Goal: Task Accomplishment & Management: Use online tool/utility

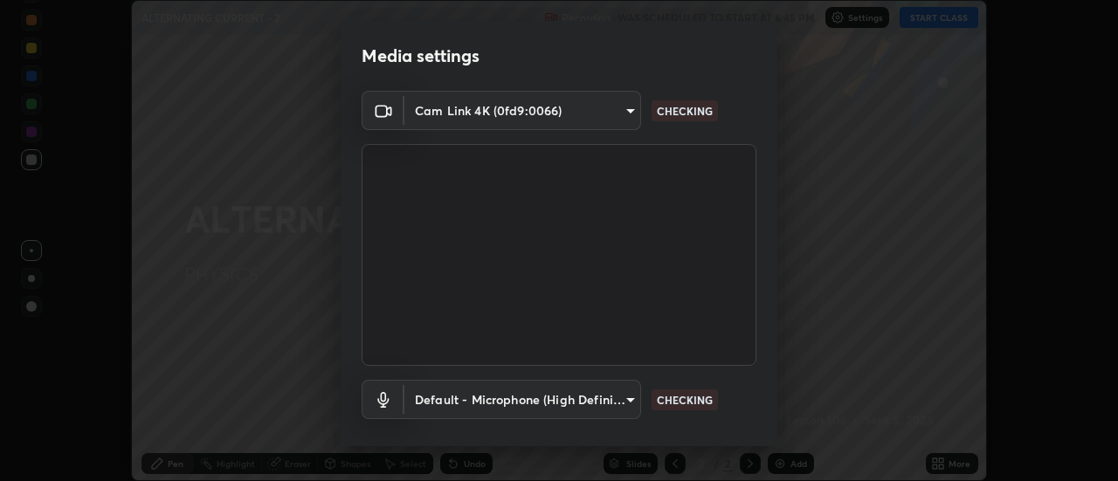
scroll to position [92, 0]
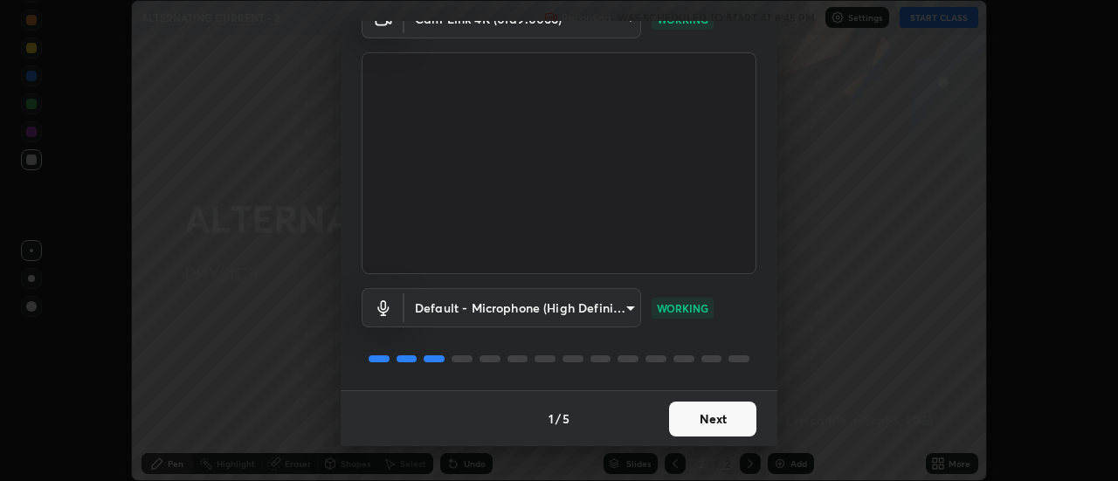
click at [685, 416] on button "Next" at bounding box center [712, 419] width 87 height 35
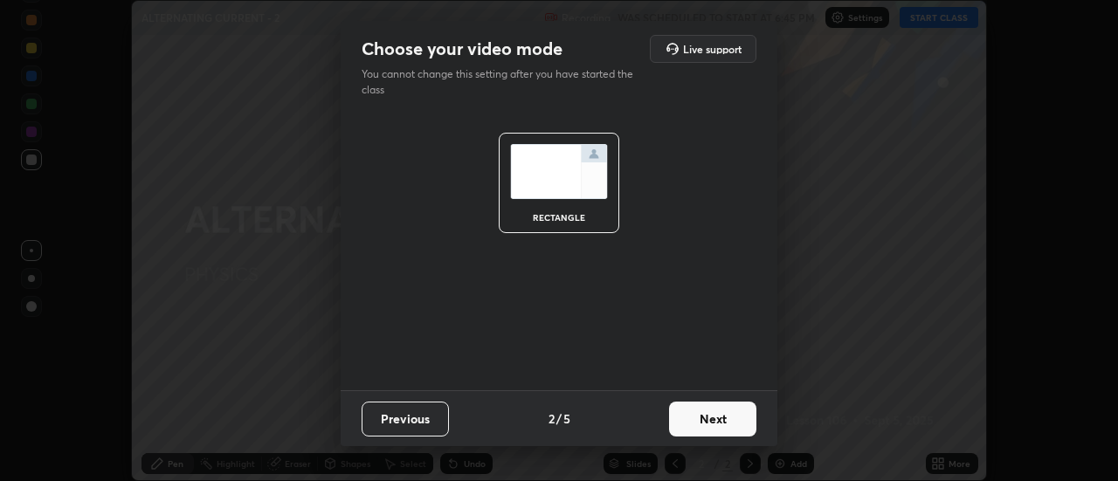
click at [713, 416] on button "Next" at bounding box center [712, 419] width 87 height 35
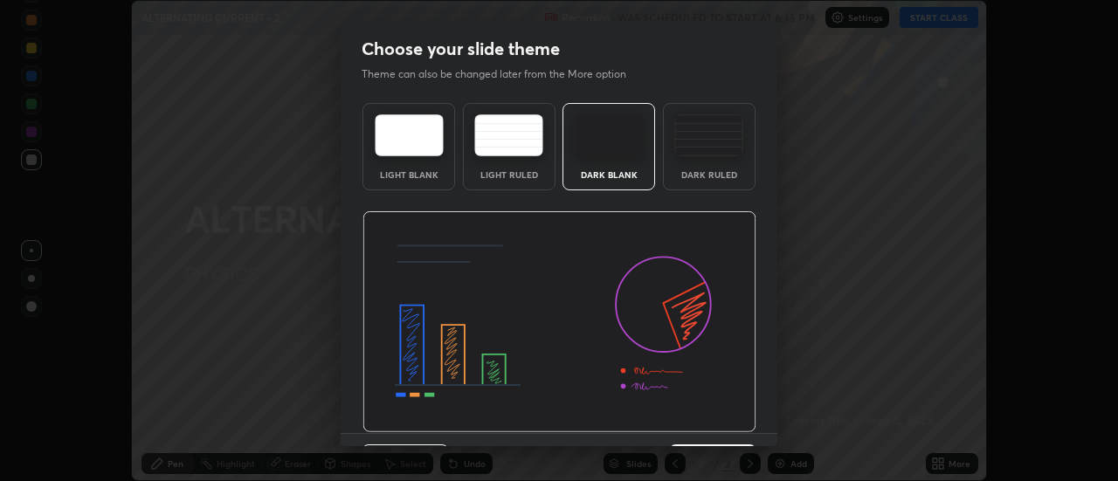
scroll to position [43, 0]
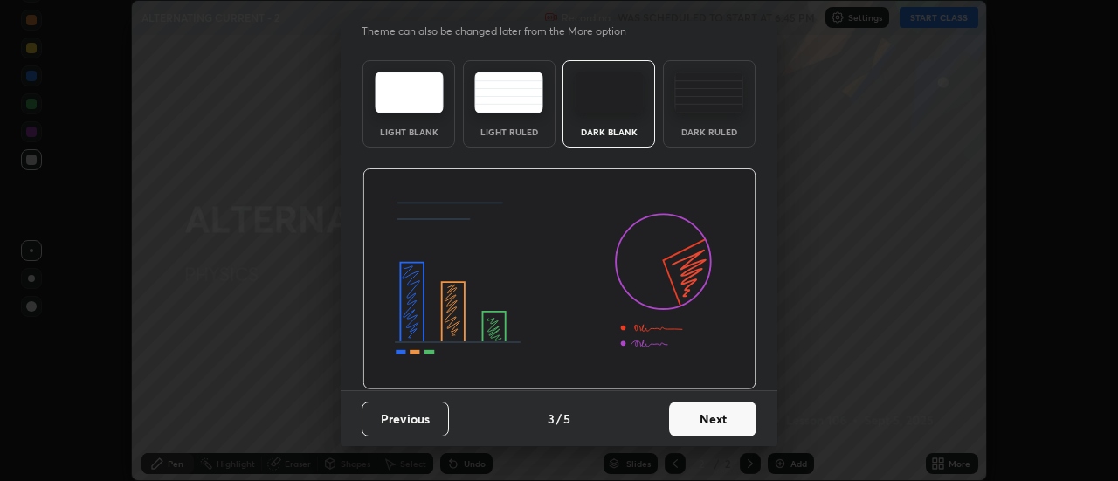
click at [718, 419] on button "Next" at bounding box center [712, 419] width 87 height 35
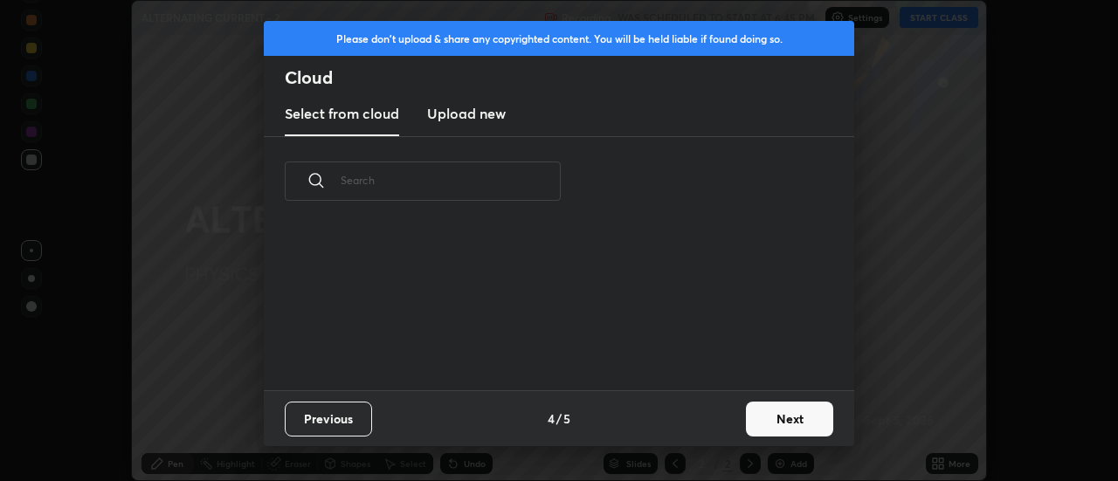
scroll to position [0, 0]
click at [762, 417] on button "Next" at bounding box center [789, 419] width 87 height 35
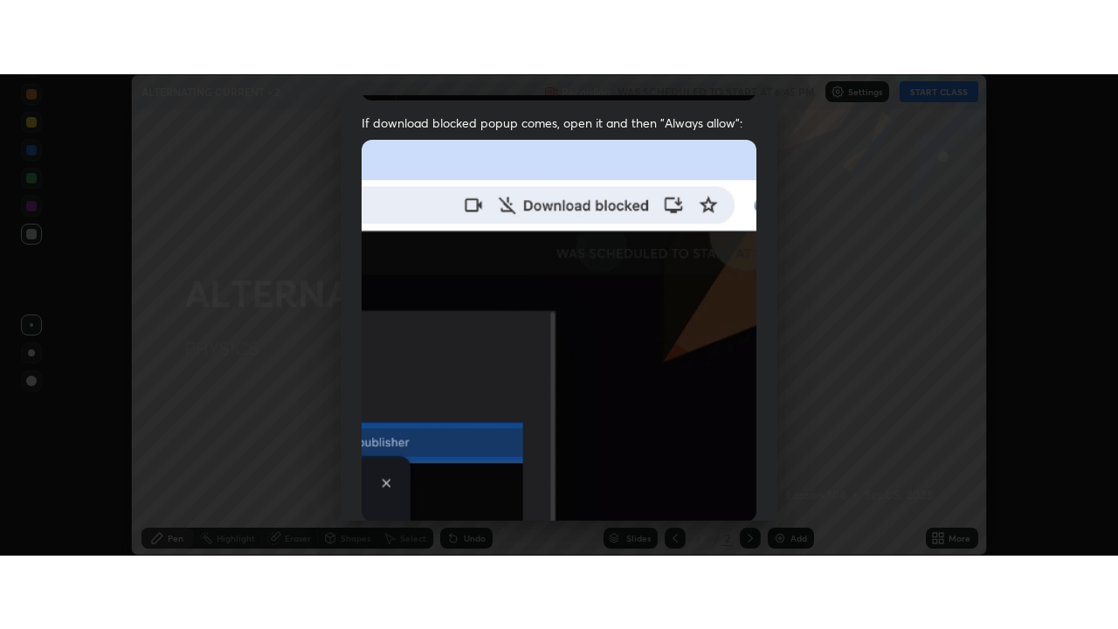
scroll to position [448, 0]
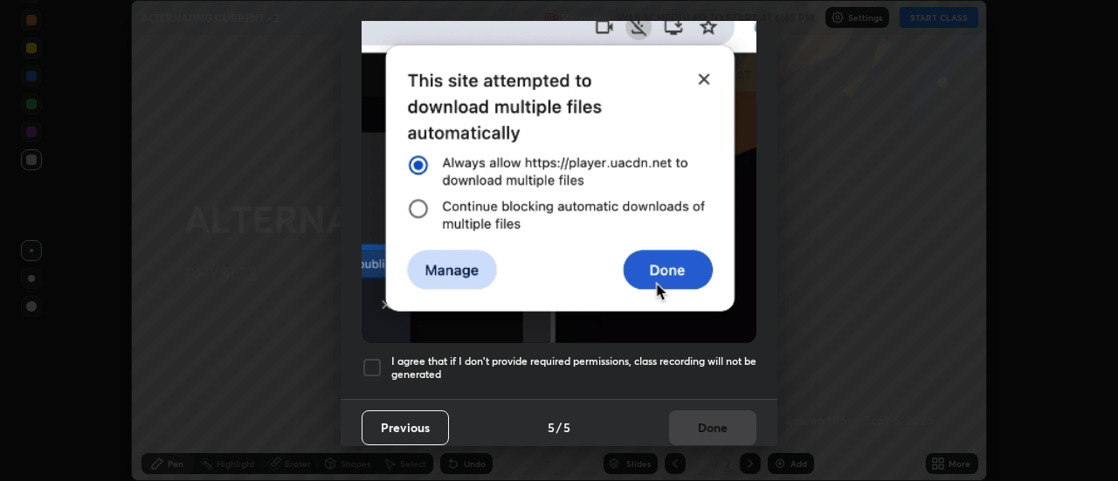
click at [364, 358] on div at bounding box center [371, 367] width 21 height 21
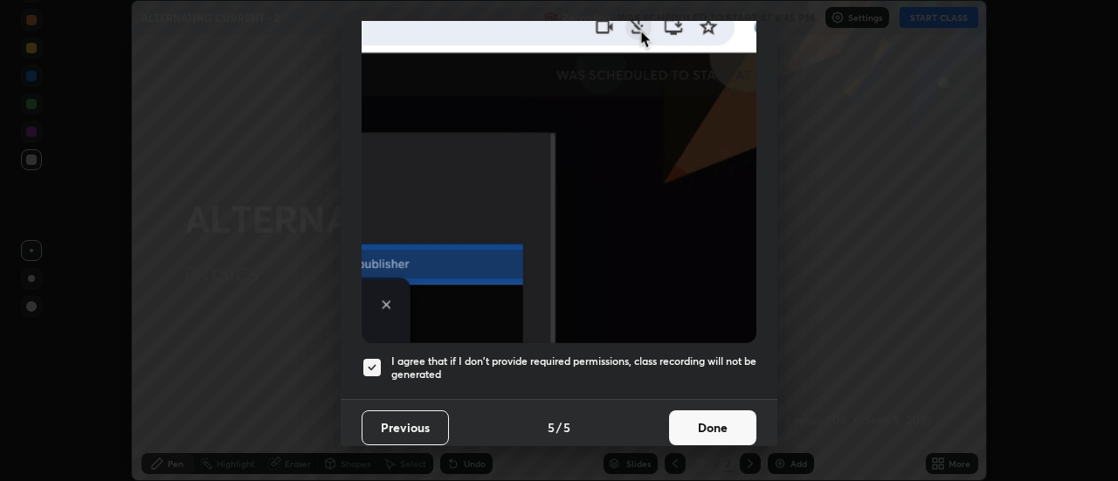
click at [680, 416] on button "Done" at bounding box center [712, 427] width 87 height 35
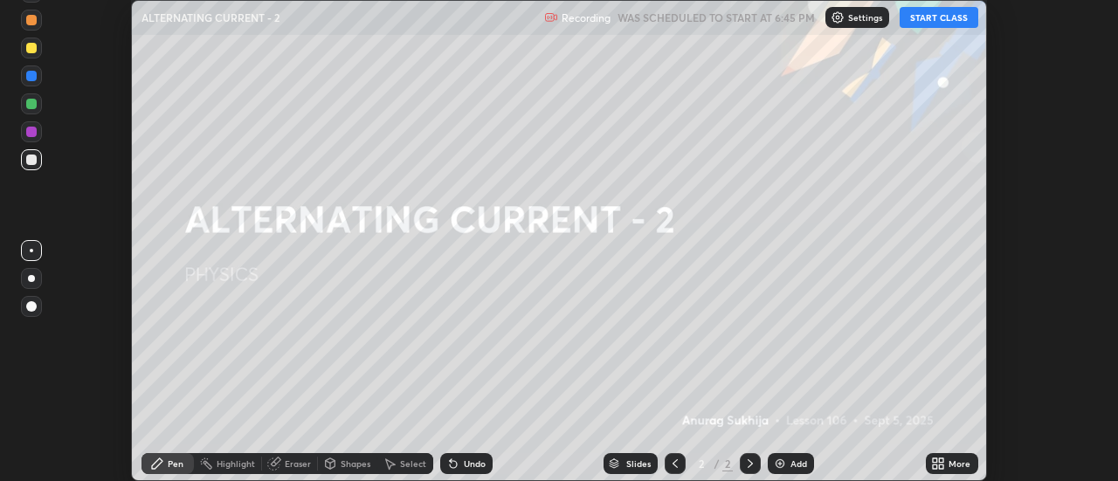
click at [914, 13] on button "START CLASS" at bounding box center [938, 17] width 79 height 21
click at [804, 466] on div "Add" at bounding box center [798, 463] width 17 height 9
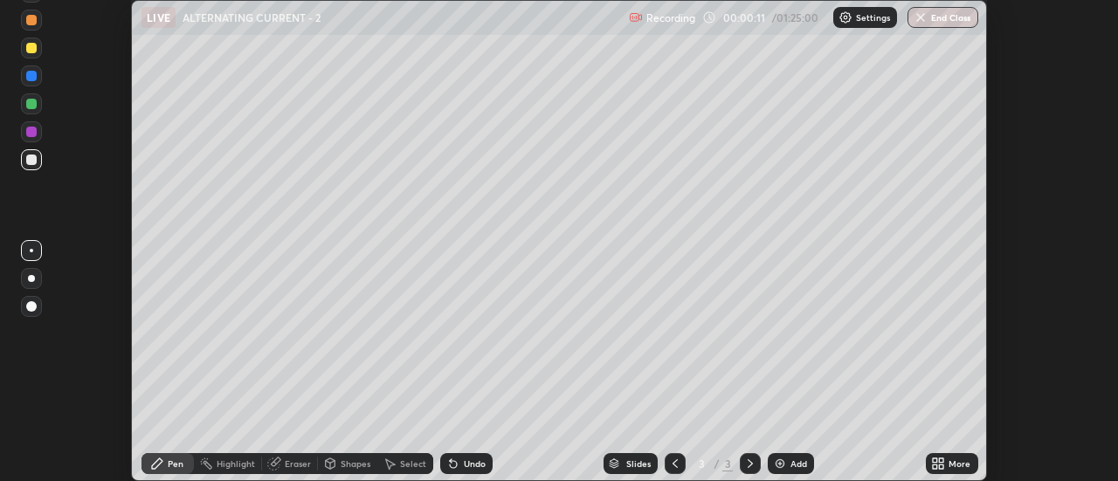
click at [941, 460] on icon at bounding box center [941, 460] width 4 height 4
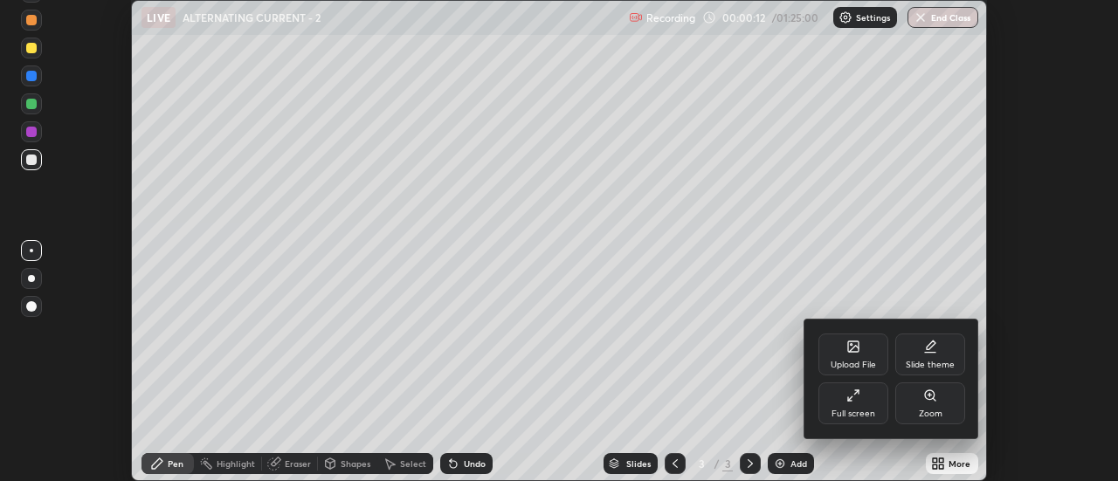
click at [832, 403] on div "Full screen" at bounding box center [853, 403] width 70 height 42
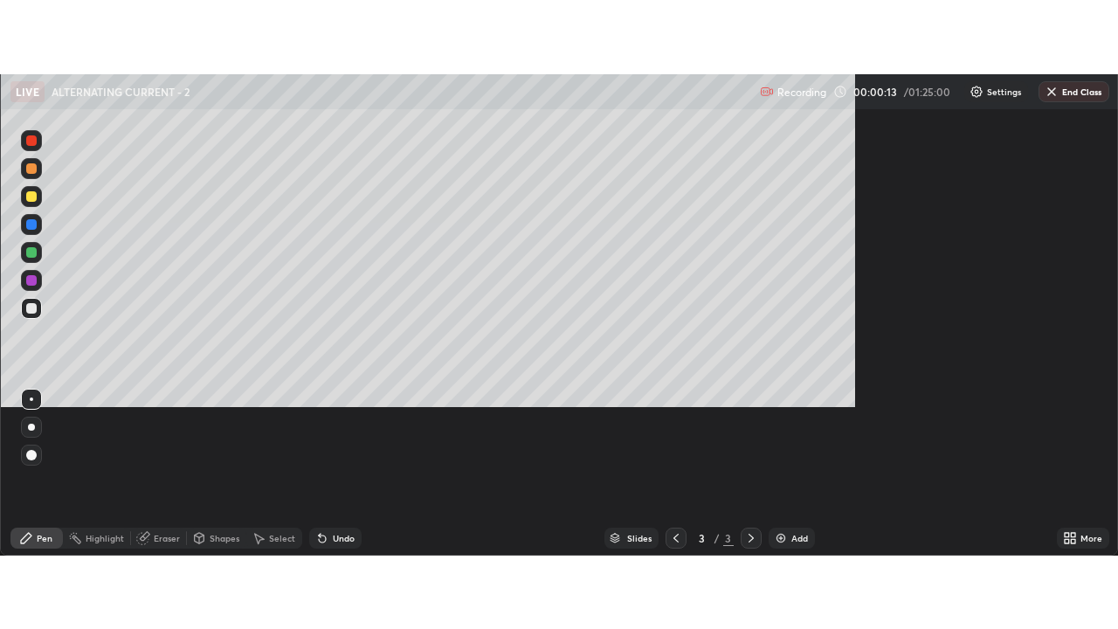
scroll to position [629, 1118]
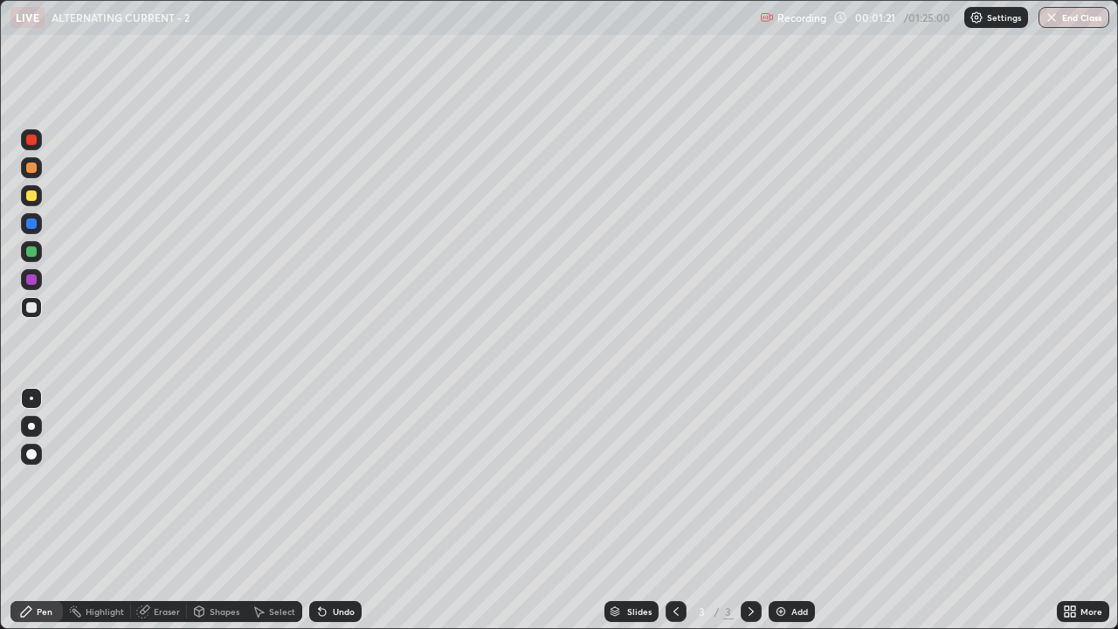
click at [26, 310] on div at bounding box center [31, 307] width 10 height 10
click at [264, 480] on icon at bounding box center [258, 611] width 14 height 14
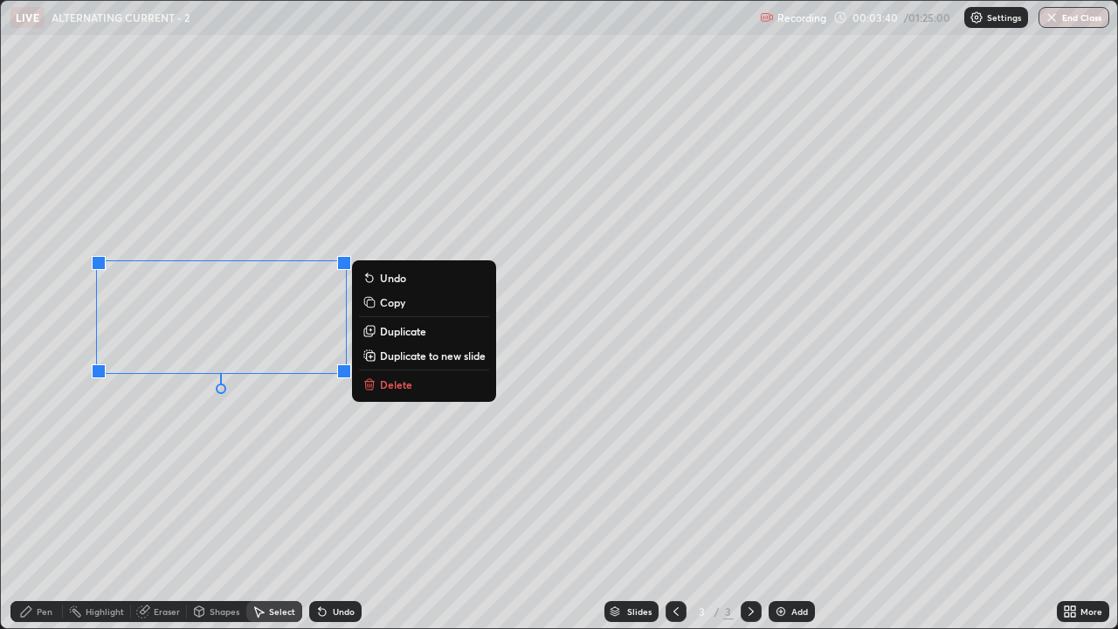
click at [404, 391] on button "Delete" at bounding box center [424, 384] width 130 height 21
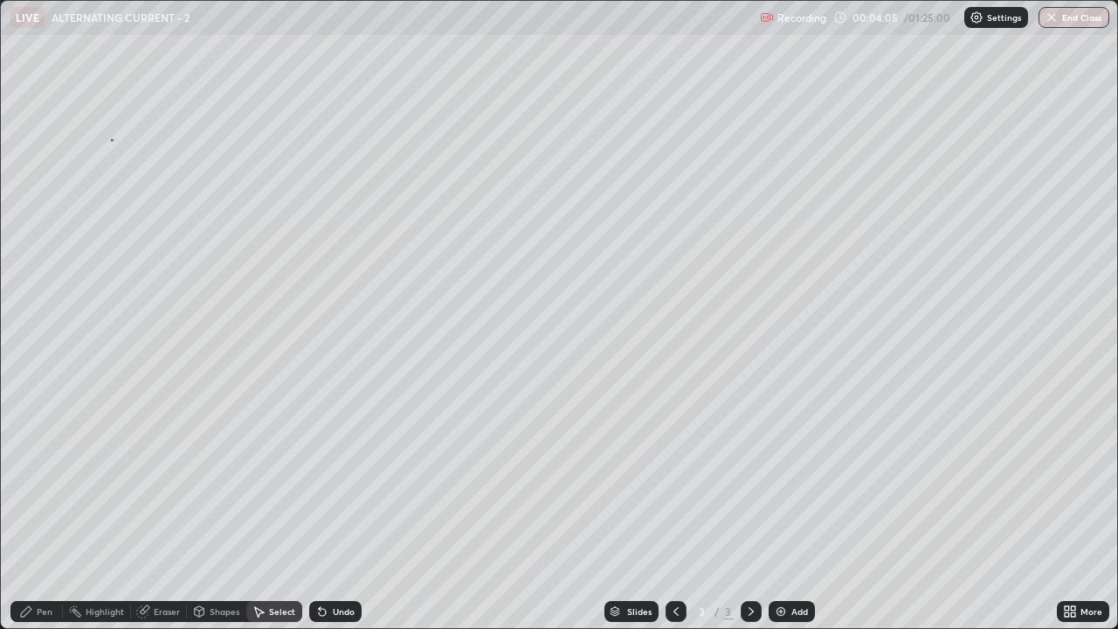
click at [111, 139] on div "0 ° Undo Copy Duplicate Duplicate to new slide Delete" at bounding box center [559, 314] width 1116 height 627
click at [42, 480] on div "Pen" at bounding box center [45, 611] width 16 height 9
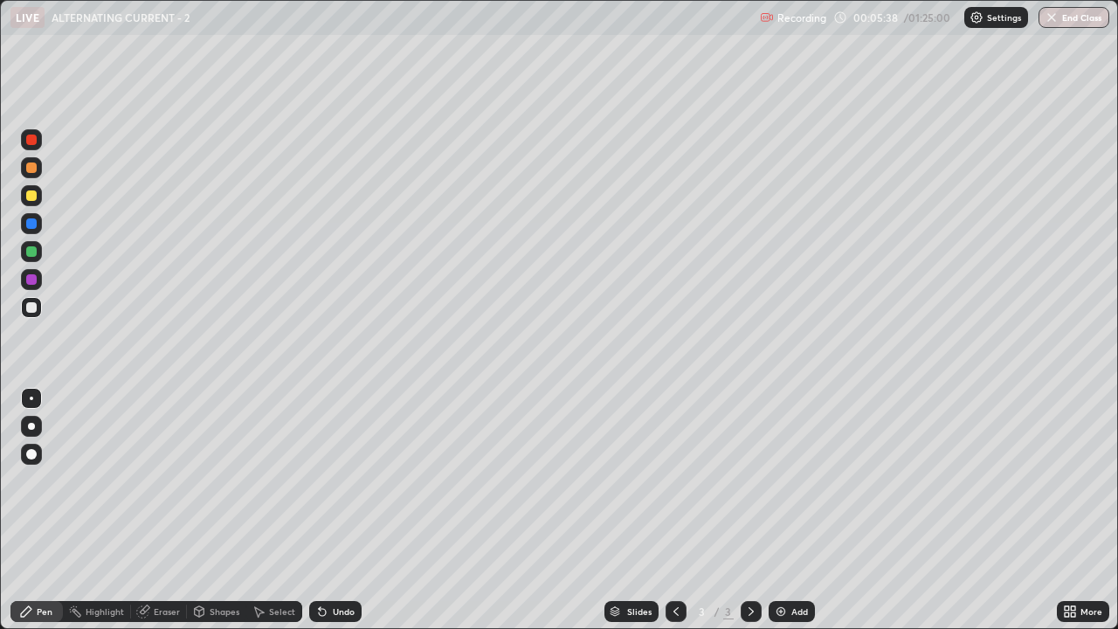
click at [333, 480] on div "Undo" at bounding box center [344, 611] width 22 height 9
click at [329, 480] on div "Undo" at bounding box center [335, 611] width 52 height 21
click at [324, 480] on icon at bounding box center [322, 611] width 14 height 14
click at [322, 480] on div "Undo" at bounding box center [335, 611] width 52 height 21
click at [34, 193] on div at bounding box center [31, 195] width 10 height 10
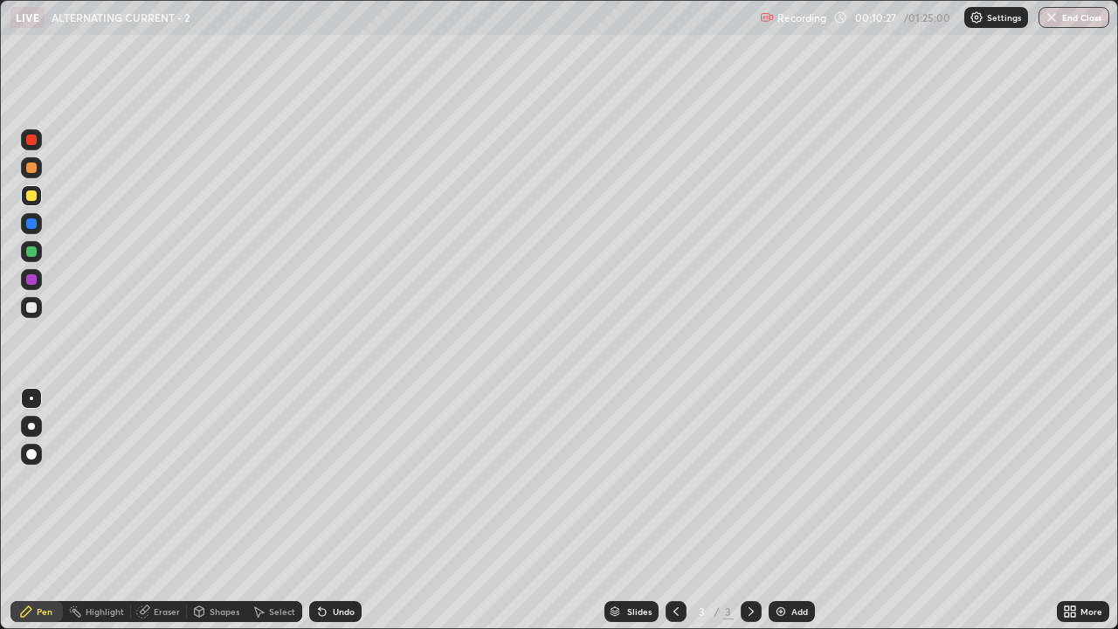
click at [35, 307] on div at bounding box center [31, 307] width 10 height 10
click at [332, 480] on div "Undo" at bounding box center [335, 611] width 52 height 21
click at [334, 480] on div "Undo" at bounding box center [335, 611] width 52 height 21
click at [335, 480] on div "Undo" at bounding box center [335, 611] width 52 height 21
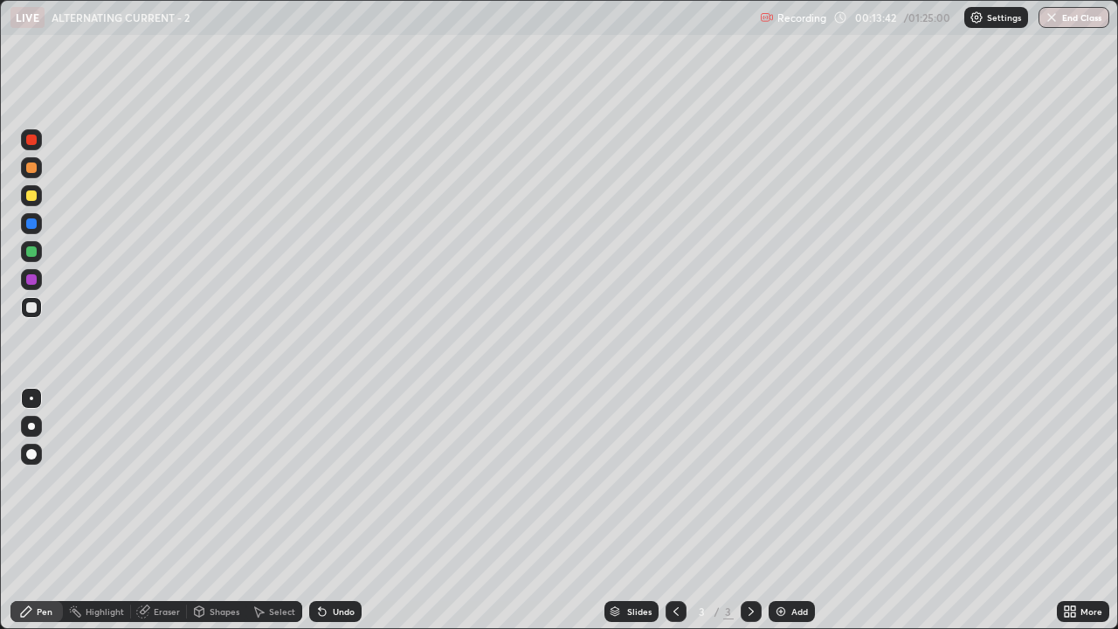
click at [337, 480] on div "Undo" at bounding box center [335, 611] width 52 height 21
click at [340, 480] on div "Undo" at bounding box center [335, 611] width 52 height 21
click at [341, 480] on div "Undo" at bounding box center [335, 611] width 52 height 21
click at [781, 480] on img at bounding box center [781, 611] width 14 height 14
click at [31, 190] on div at bounding box center [31, 195] width 10 height 10
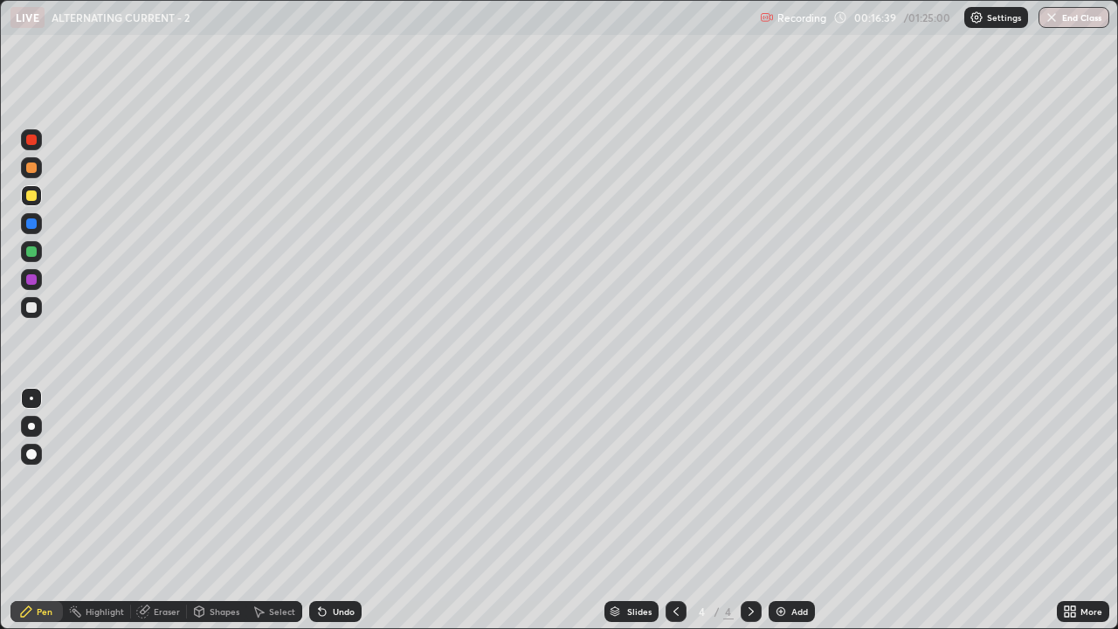
click at [344, 480] on div "Undo" at bounding box center [335, 611] width 52 height 21
click at [669, 480] on icon at bounding box center [676, 611] width 14 height 14
click at [749, 480] on icon at bounding box center [751, 611] width 14 height 14
click at [747, 480] on icon at bounding box center [751, 611] width 14 height 14
click at [749, 480] on icon at bounding box center [751, 611] width 14 height 14
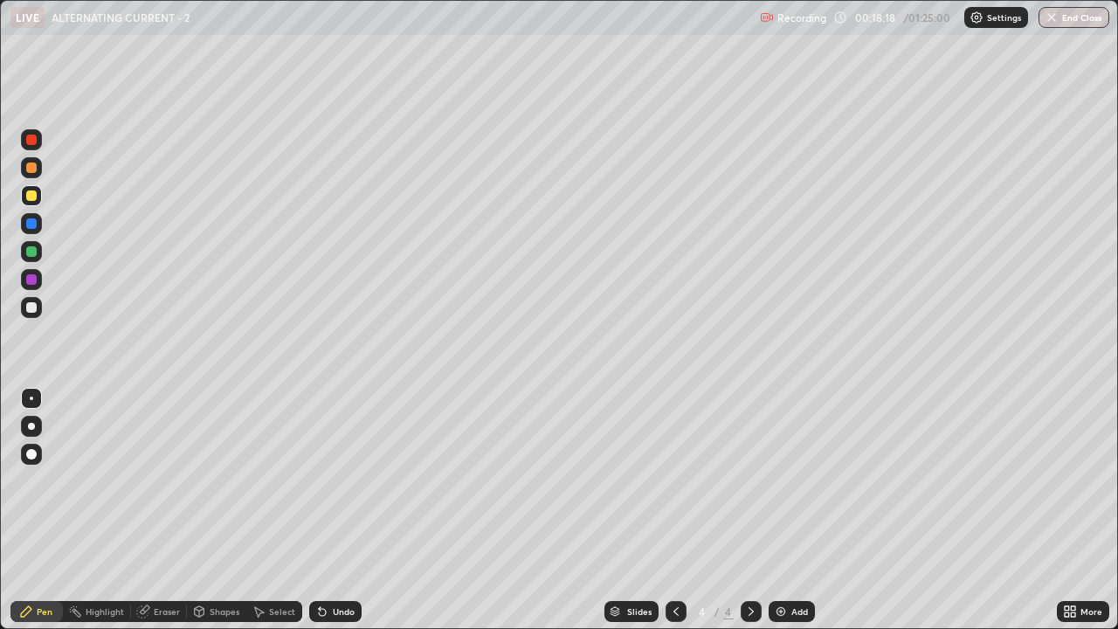
click at [779, 480] on img at bounding box center [781, 611] width 14 height 14
click at [35, 306] on div at bounding box center [31, 307] width 10 height 10
click at [27, 198] on div at bounding box center [31, 195] width 10 height 10
click at [31, 308] on div at bounding box center [31, 307] width 10 height 10
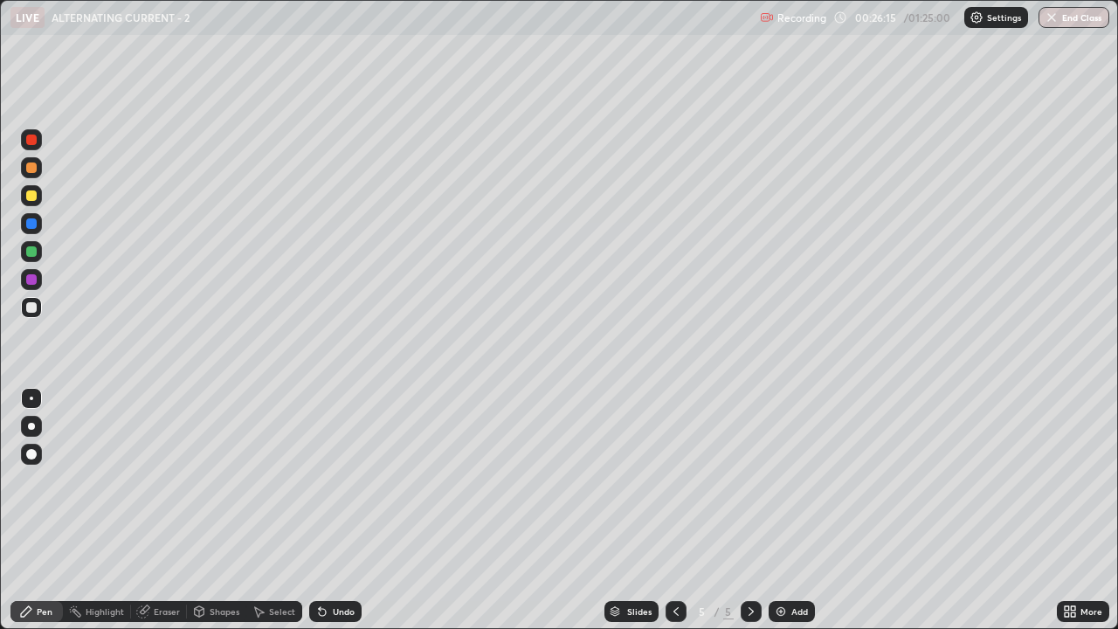
click at [276, 480] on div "Select" at bounding box center [282, 611] width 26 height 9
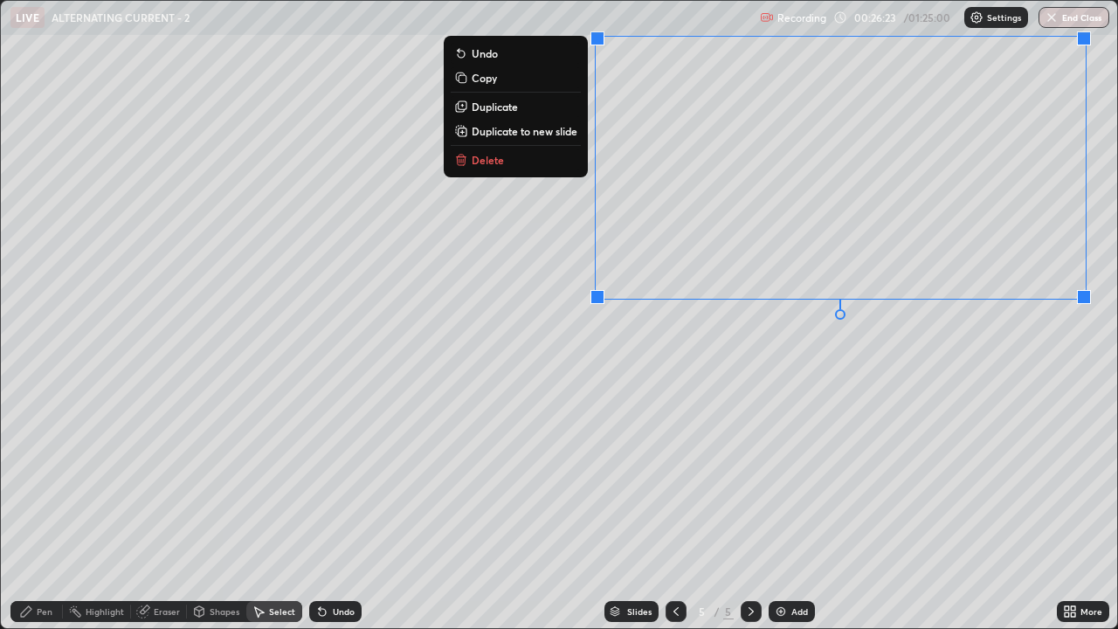
click at [573, 131] on p "Duplicate to new slide" at bounding box center [524, 131] width 106 height 14
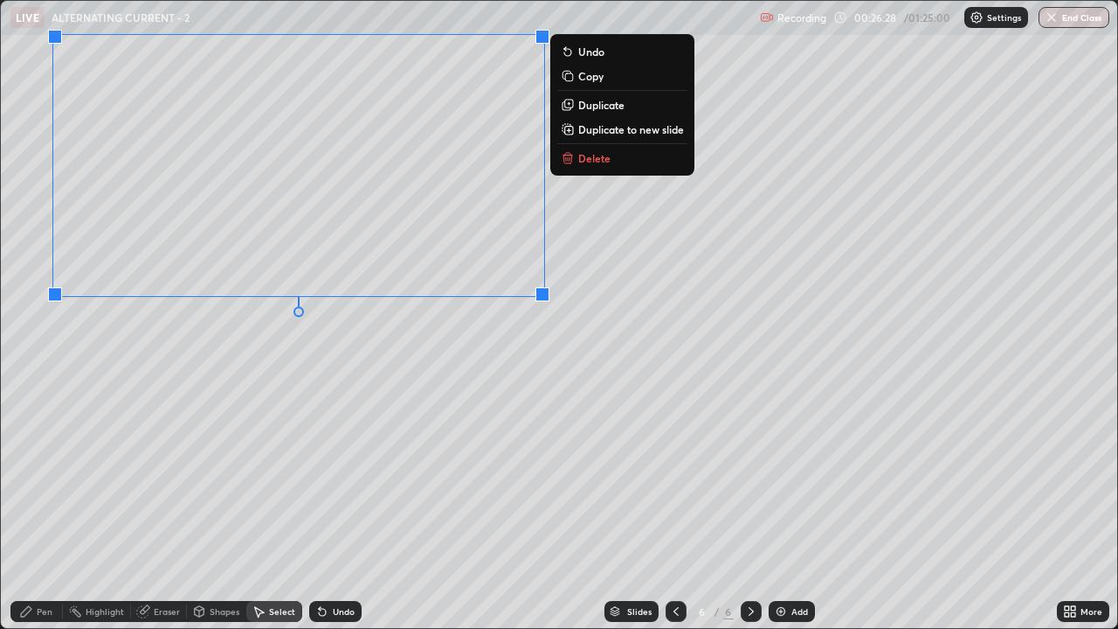
click at [126, 341] on div "0 ° Undo Copy Duplicate Duplicate to new slide Delete" at bounding box center [559, 314] width 1116 height 627
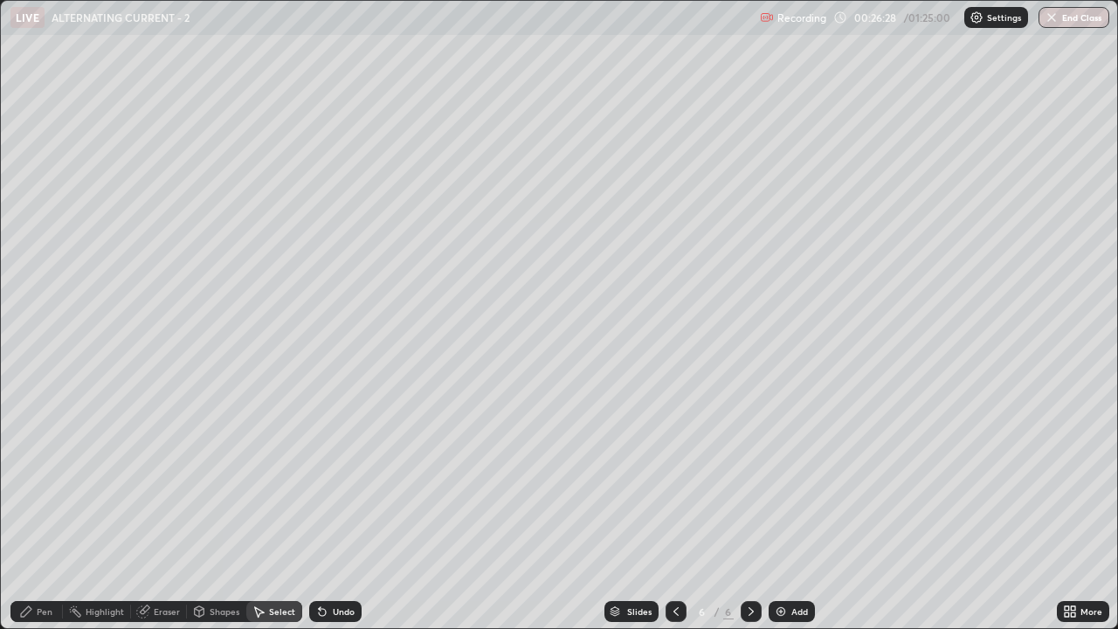
click at [42, 480] on div "Pen" at bounding box center [45, 611] width 16 height 9
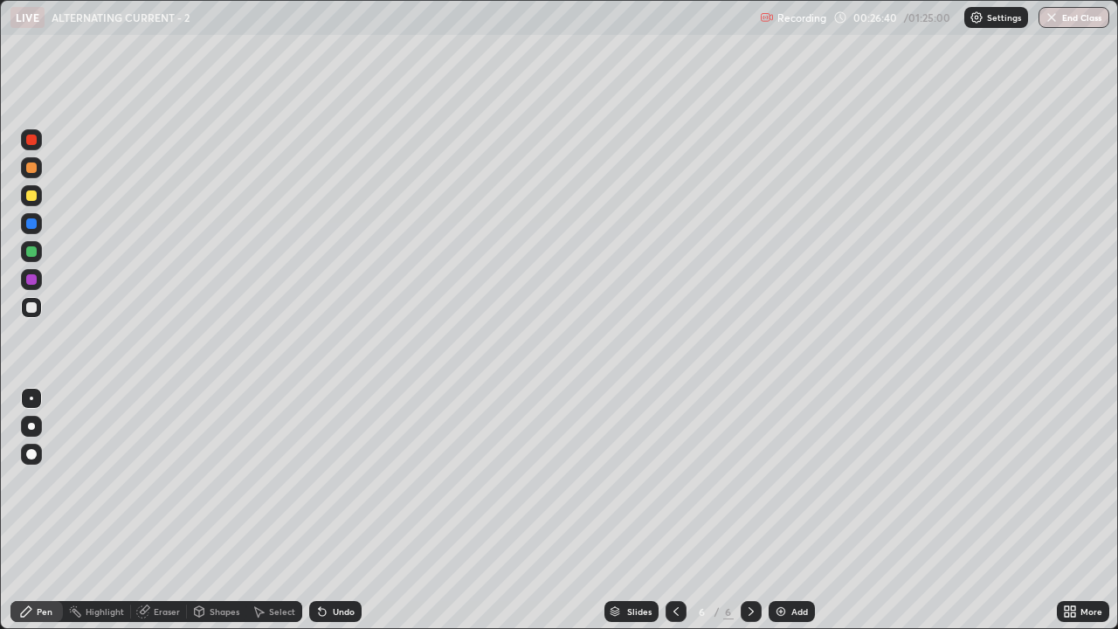
click at [26, 191] on div at bounding box center [31, 195] width 21 height 21
click at [157, 480] on div "Eraser" at bounding box center [167, 611] width 26 height 9
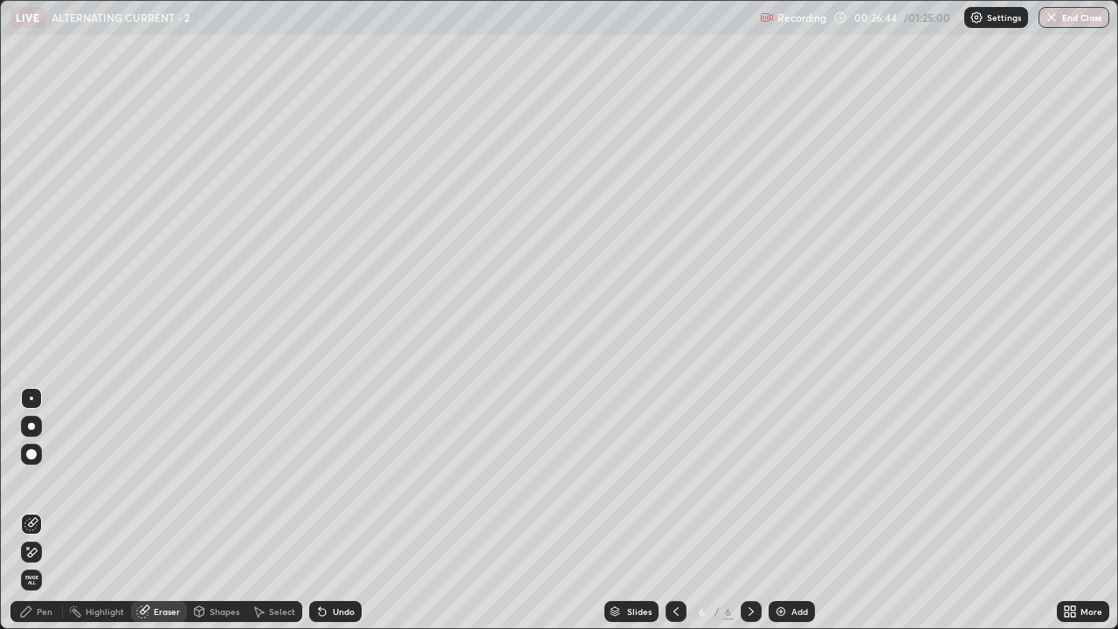
click at [32, 480] on icon at bounding box center [26, 611] width 14 height 14
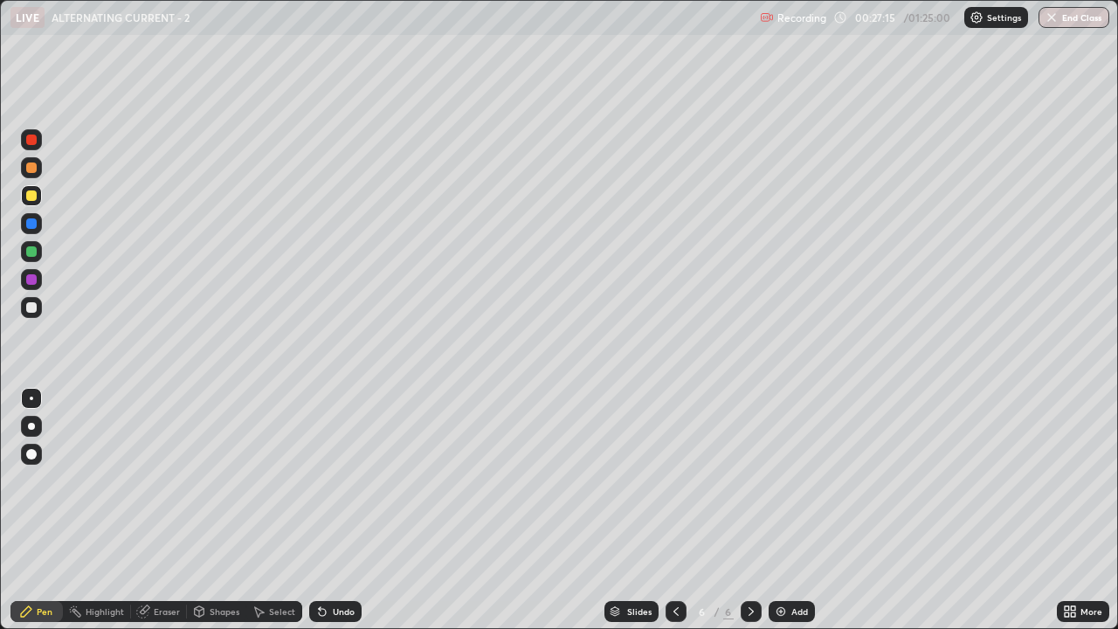
click at [32, 306] on div at bounding box center [31, 307] width 10 height 10
click at [30, 196] on div at bounding box center [31, 195] width 10 height 10
click at [34, 305] on div at bounding box center [31, 307] width 10 height 10
click at [139, 480] on icon at bounding box center [142, 611] width 11 height 11
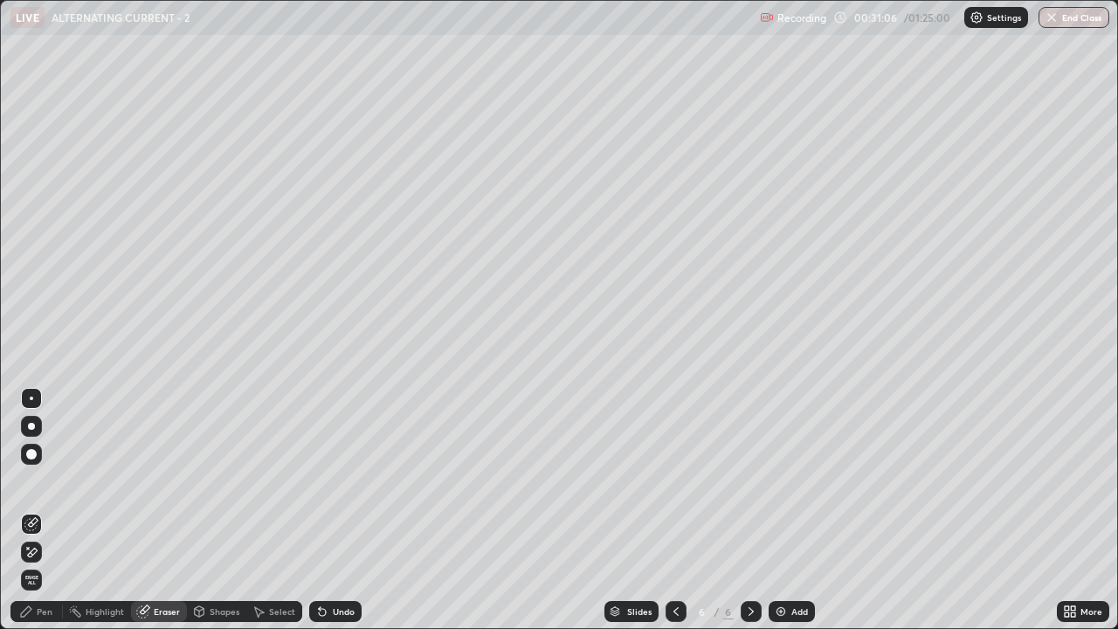
click at [31, 480] on icon at bounding box center [26, 611] width 14 height 14
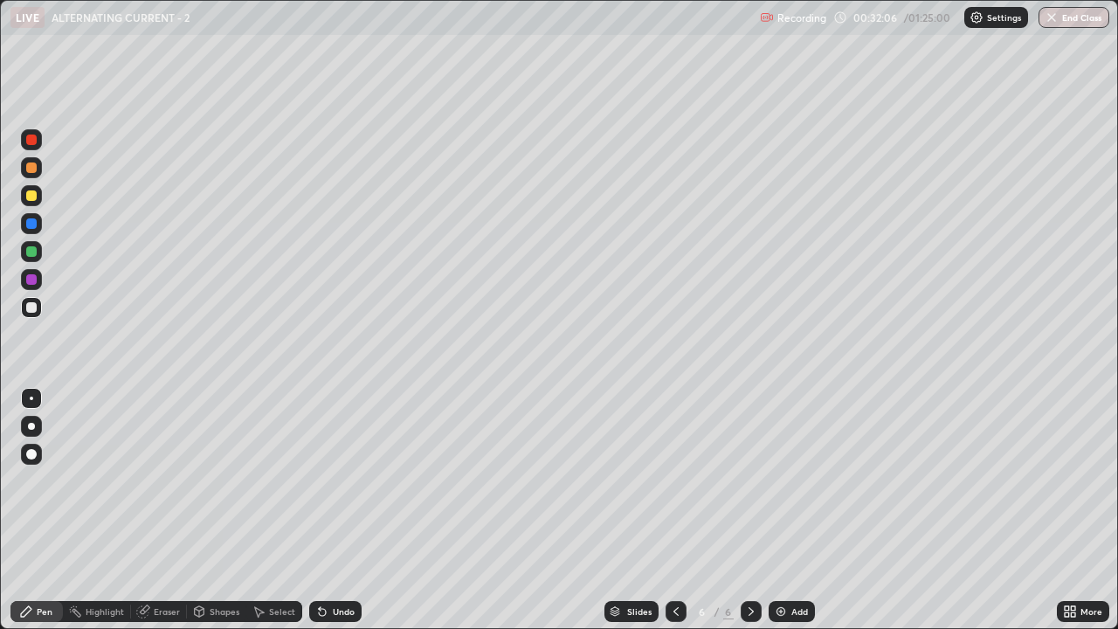
click at [334, 480] on div "Undo" at bounding box center [344, 611] width 22 height 9
click at [333, 480] on div "Undo" at bounding box center [344, 611] width 22 height 9
click at [285, 480] on div "Select" at bounding box center [282, 611] width 26 height 9
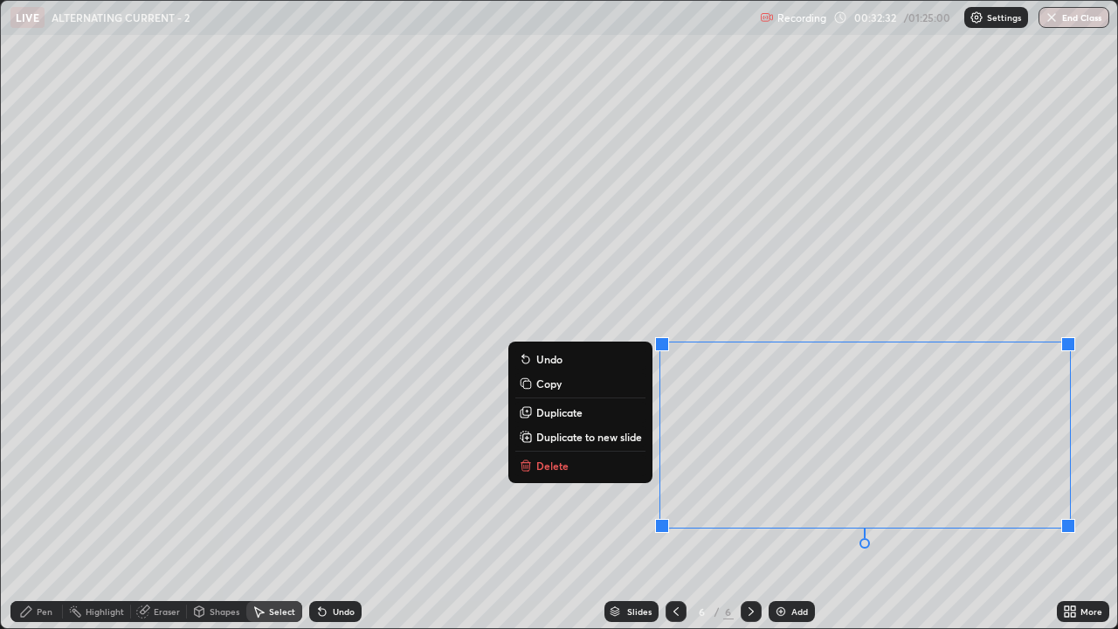
click at [611, 467] on button "Delete" at bounding box center [580, 465] width 130 height 21
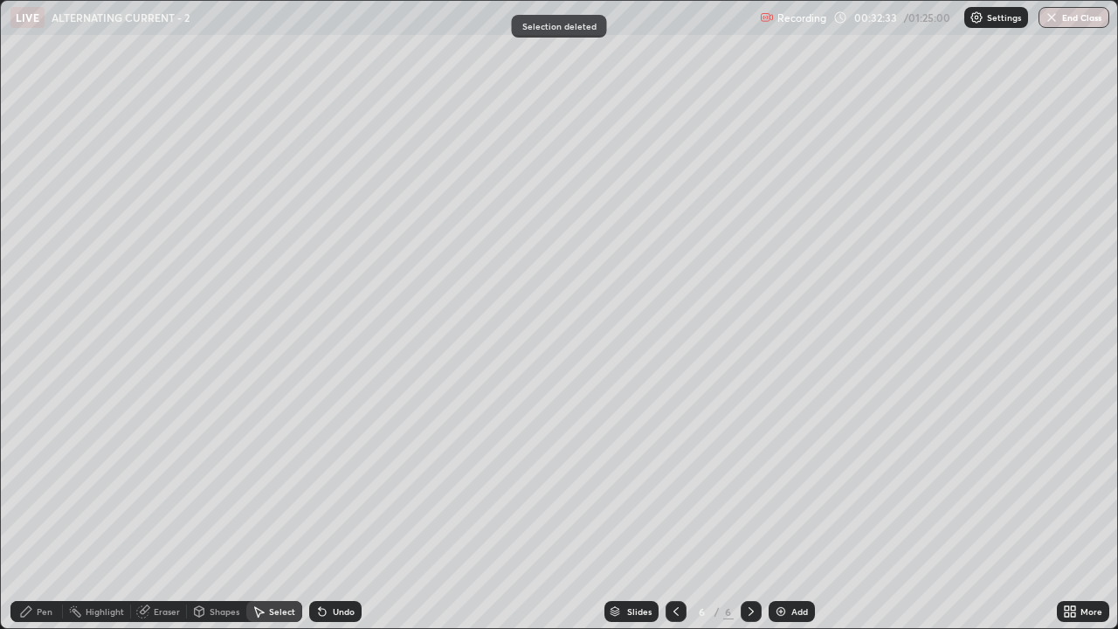
click at [40, 480] on div "Pen" at bounding box center [45, 611] width 16 height 9
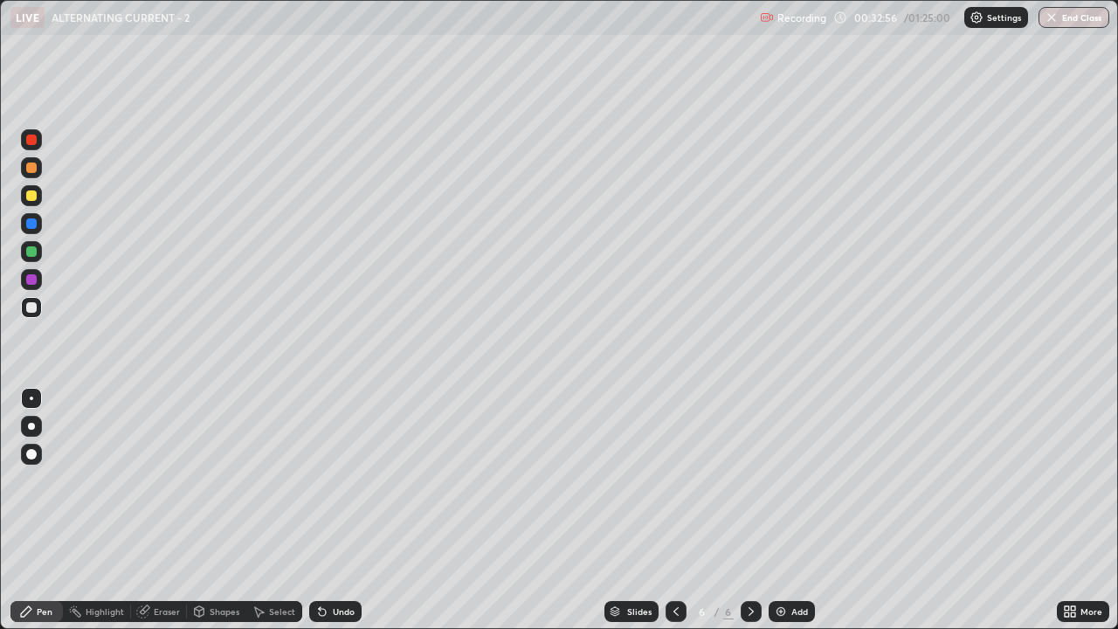
click at [352, 480] on div "Undo" at bounding box center [344, 611] width 22 height 9
click at [345, 480] on div "Undo" at bounding box center [344, 611] width 22 height 9
click at [784, 480] on img at bounding box center [781, 611] width 14 height 14
click at [319, 480] on icon at bounding box center [322, 612] width 7 height 7
click at [279, 480] on div "Select" at bounding box center [282, 611] width 26 height 9
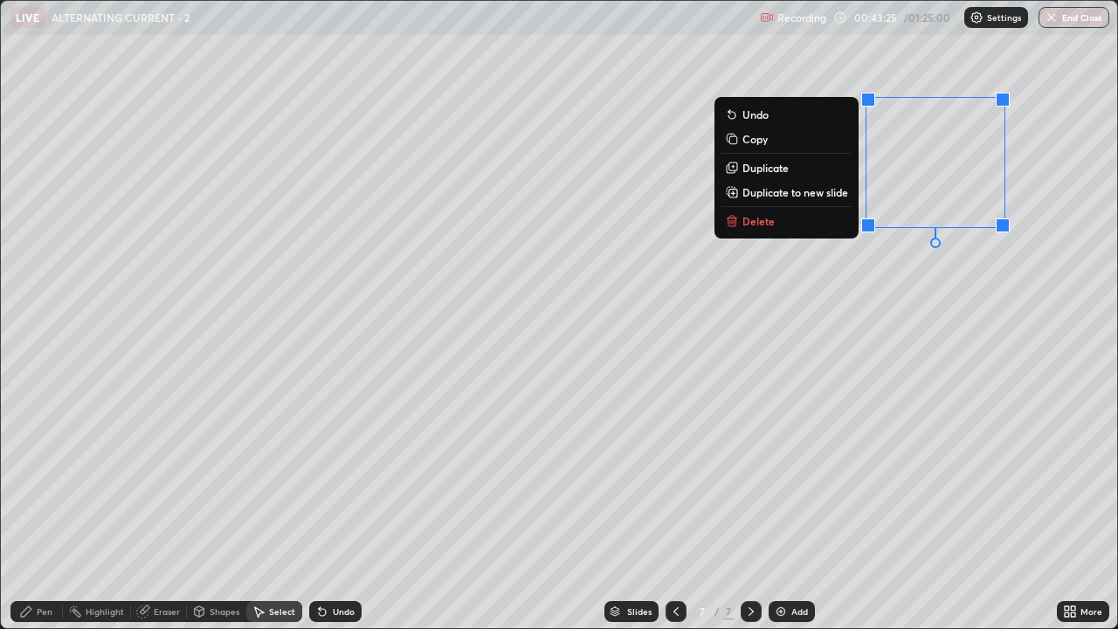
click at [833, 223] on button "Delete" at bounding box center [786, 220] width 130 height 21
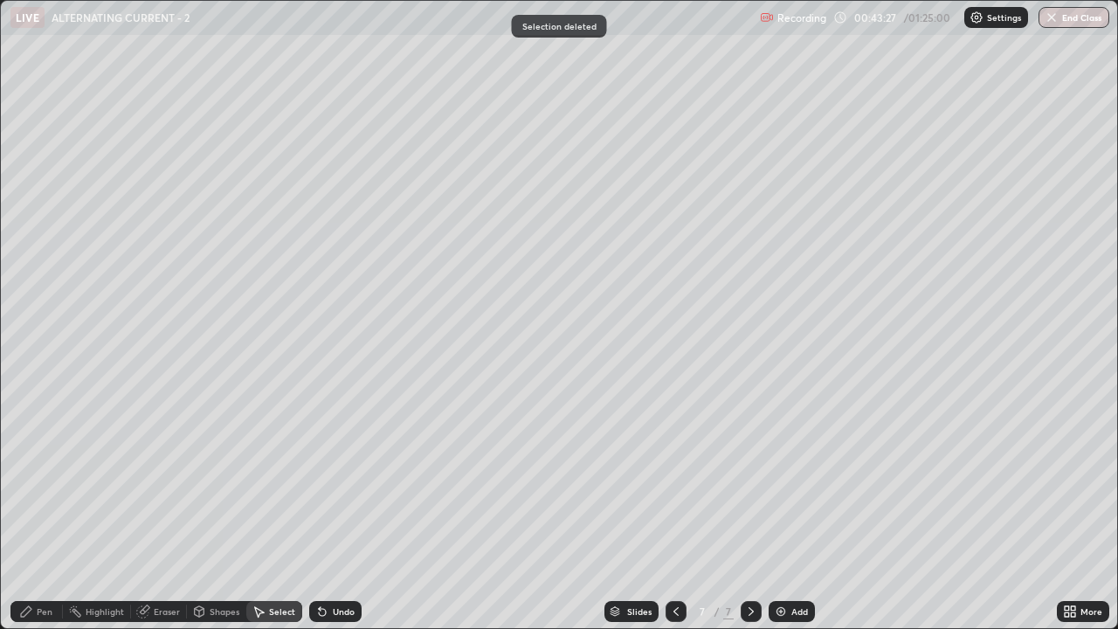
click at [51, 480] on div "Pen" at bounding box center [36, 611] width 52 height 21
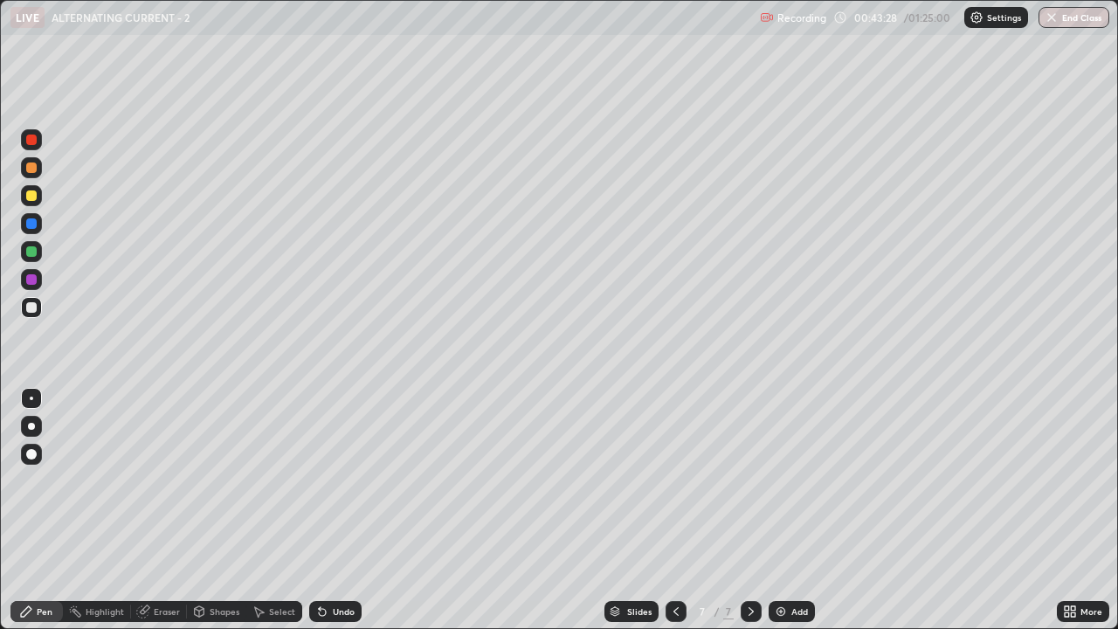
click at [31, 197] on div at bounding box center [31, 195] width 10 height 10
click at [32, 196] on div at bounding box center [31, 195] width 10 height 10
click at [279, 480] on div "Select" at bounding box center [282, 611] width 26 height 9
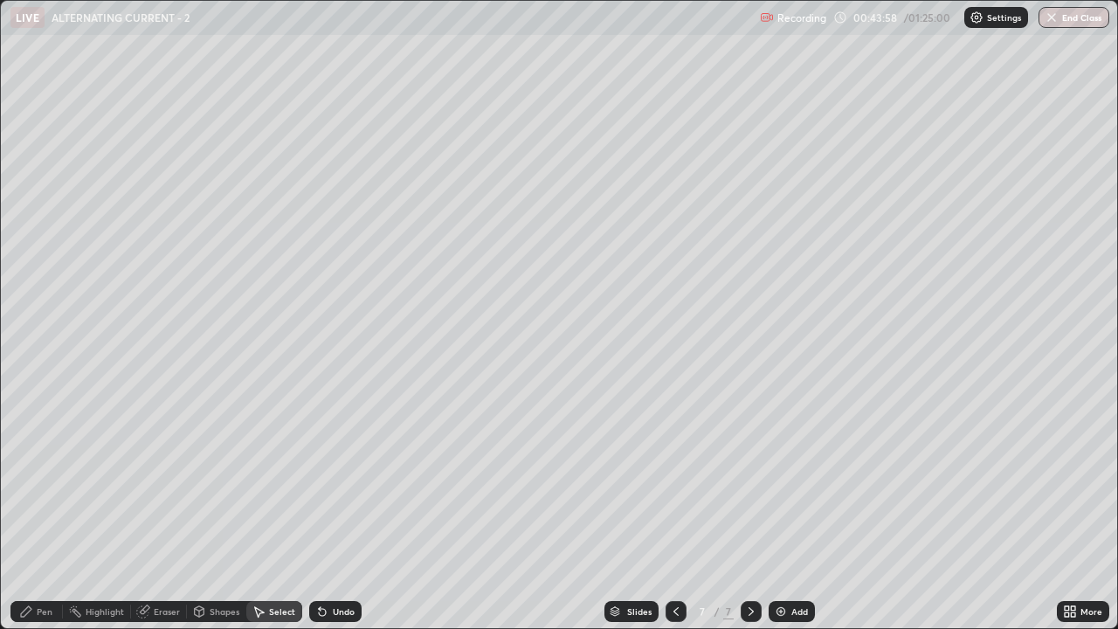
click at [168, 480] on div "Eraser" at bounding box center [167, 611] width 26 height 9
click at [33, 480] on div "Pen" at bounding box center [36, 611] width 52 height 21
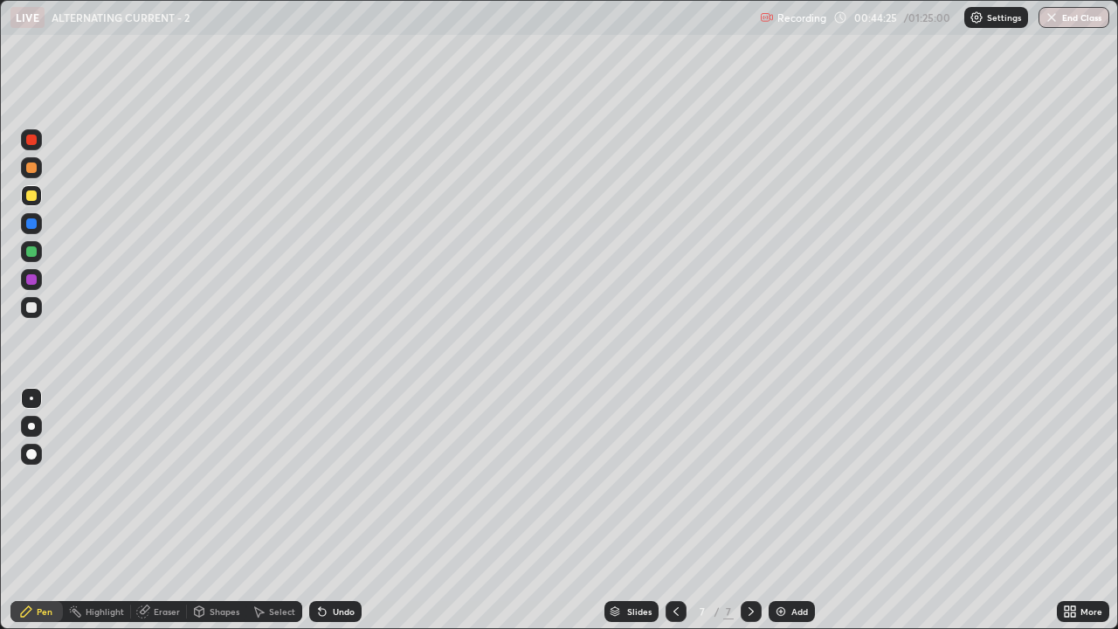
click at [28, 305] on div at bounding box center [31, 307] width 10 height 10
click at [328, 480] on div "Undo" at bounding box center [335, 611] width 52 height 21
click at [338, 480] on div "Undo" at bounding box center [344, 611] width 22 height 9
click at [344, 480] on div "Undo" at bounding box center [335, 611] width 52 height 21
click at [349, 480] on div "Undo" at bounding box center [335, 611] width 52 height 21
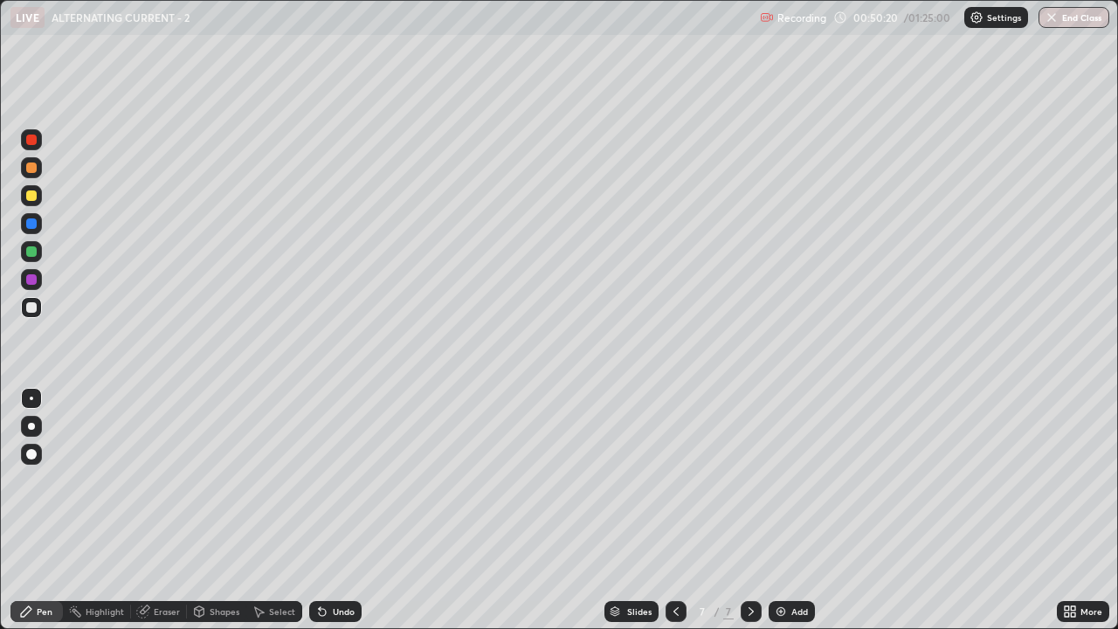
click at [781, 480] on img at bounding box center [781, 611] width 14 height 14
click at [327, 480] on div "Undo" at bounding box center [335, 611] width 52 height 21
click at [326, 480] on icon at bounding box center [322, 611] width 14 height 14
click at [327, 480] on div "Undo" at bounding box center [335, 611] width 52 height 21
click at [326, 480] on icon at bounding box center [322, 611] width 14 height 14
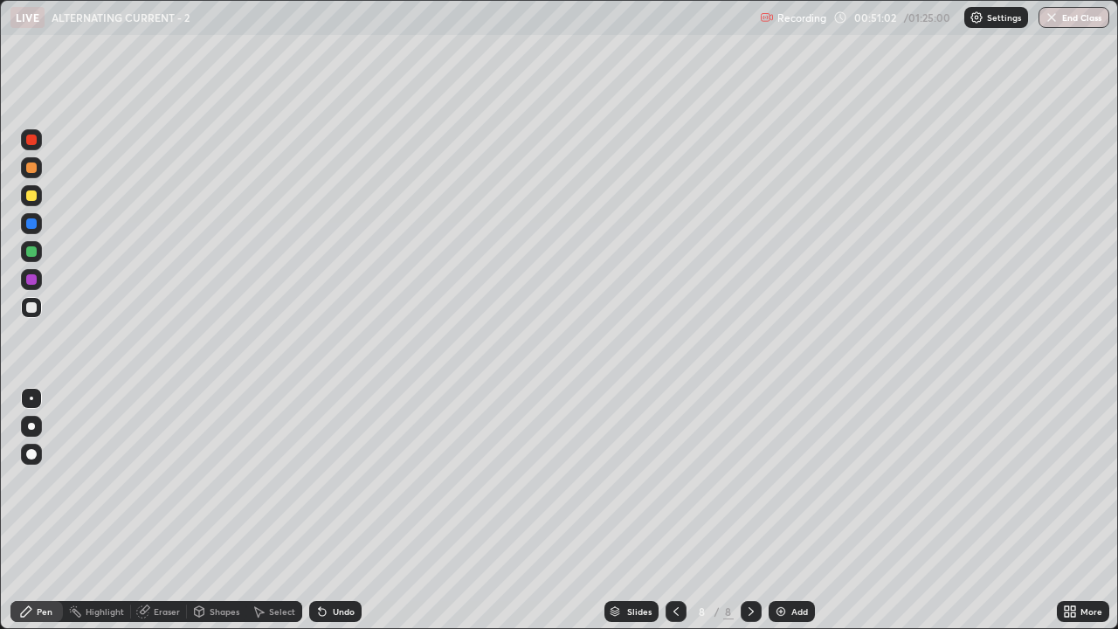
click at [320, 480] on icon at bounding box center [322, 612] width 7 height 7
click at [323, 480] on icon at bounding box center [322, 611] width 14 height 14
click at [322, 480] on icon at bounding box center [322, 612] width 7 height 7
click at [323, 480] on icon at bounding box center [322, 611] width 14 height 14
click at [319, 480] on icon at bounding box center [320, 608] width 2 height 2
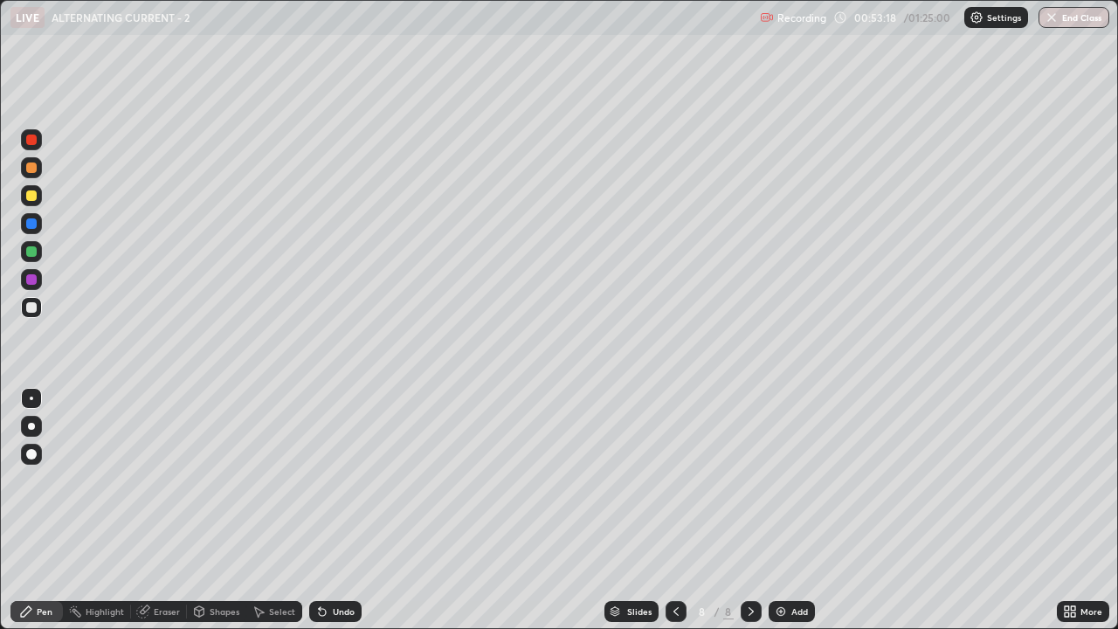
click at [348, 480] on div "Undo" at bounding box center [344, 611] width 22 height 9
click at [33, 202] on div at bounding box center [31, 195] width 21 height 21
click at [30, 168] on div at bounding box center [31, 167] width 10 height 10
click at [24, 199] on div at bounding box center [31, 195] width 21 height 21
click at [333, 480] on div "Undo" at bounding box center [344, 611] width 22 height 9
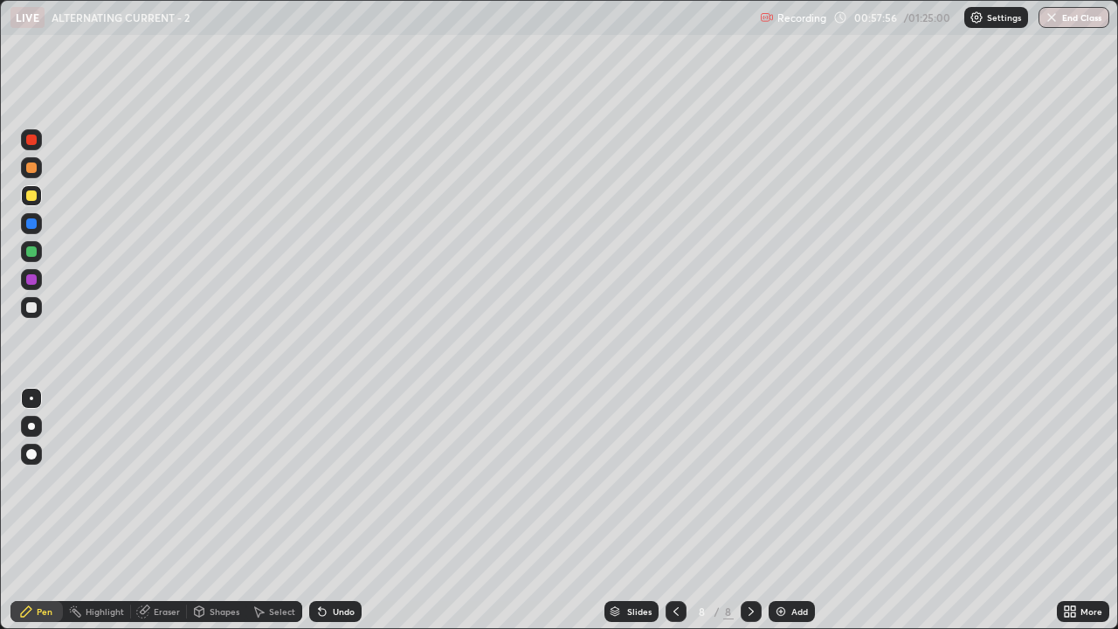
click at [336, 480] on div "Undo" at bounding box center [344, 611] width 22 height 9
click at [338, 480] on div "Undo" at bounding box center [344, 611] width 22 height 9
click at [35, 169] on div at bounding box center [31, 167] width 10 height 10
click at [674, 480] on icon at bounding box center [676, 611] width 14 height 14
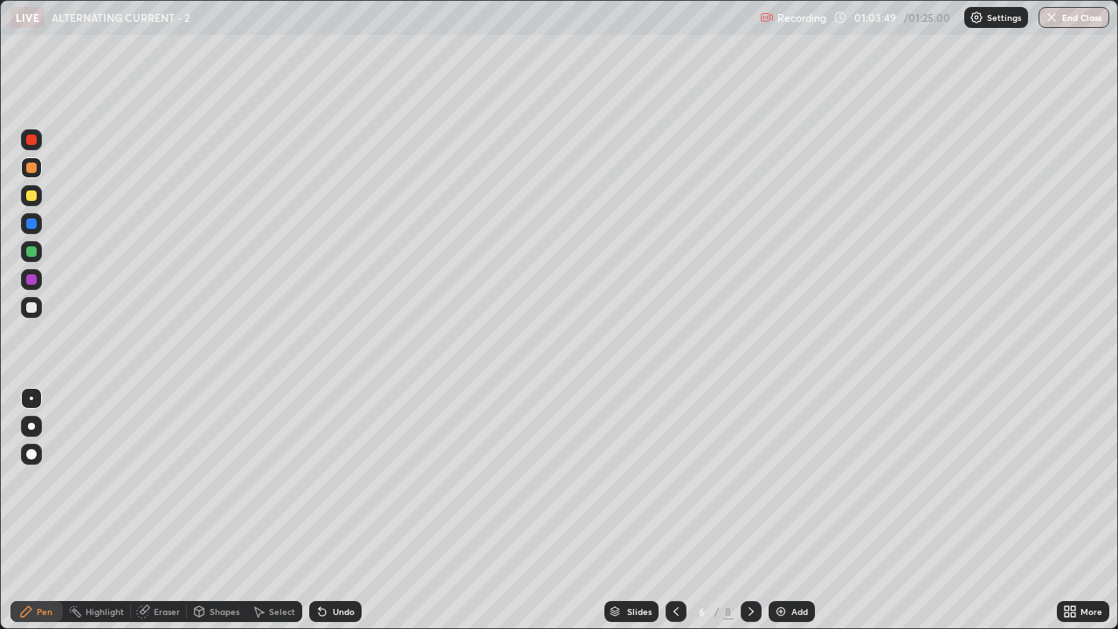
click at [672, 480] on icon at bounding box center [676, 611] width 14 height 14
click at [749, 480] on icon at bounding box center [751, 611] width 14 height 14
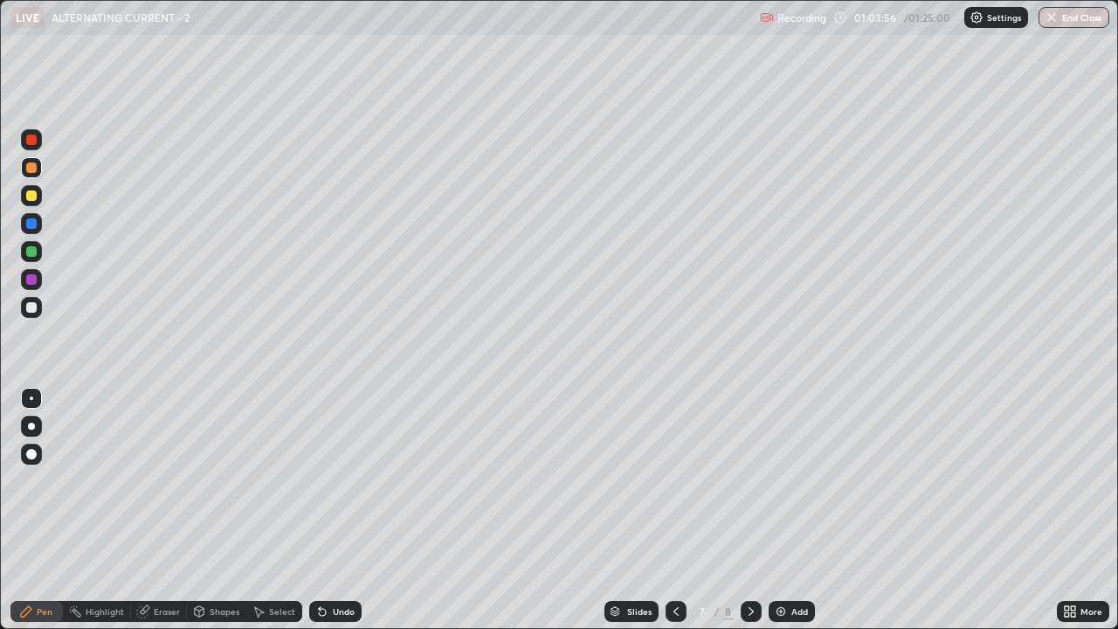
click at [748, 480] on icon at bounding box center [750, 611] width 5 height 9
click at [751, 480] on icon at bounding box center [751, 611] width 14 height 14
click at [1067, 17] on button "End Class" at bounding box center [1073, 17] width 71 height 21
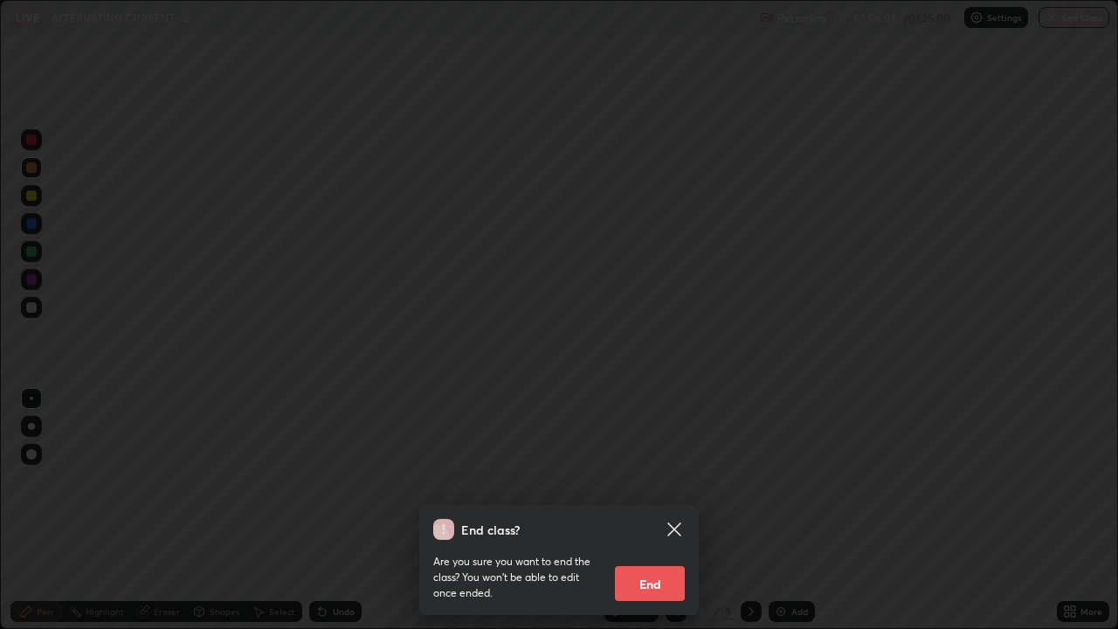
click at [669, 480] on button "End" at bounding box center [650, 583] width 70 height 35
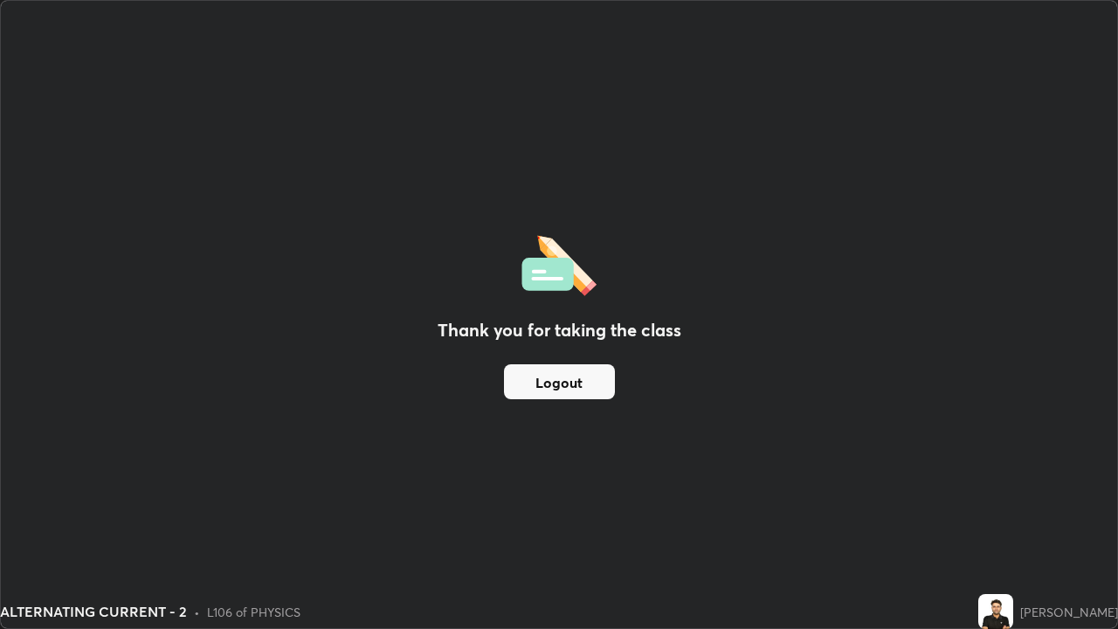
click at [561, 390] on button "Logout" at bounding box center [559, 381] width 111 height 35
